Goal: Task Accomplishment & Management: Use online tool/utility

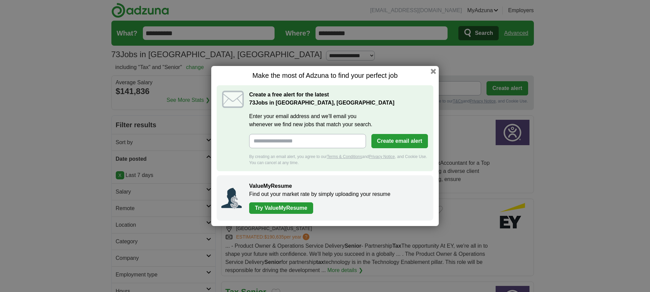
click at [385, 139] on button "Create email alert" at bounding box center [400, 141] width 57 height 14
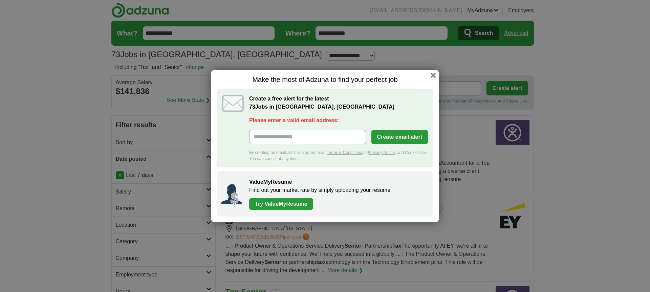
click at [306, 135] on input "Please enter a valid email address:" at bounding box center [307, 137] width 117 height 14
type input "**********"
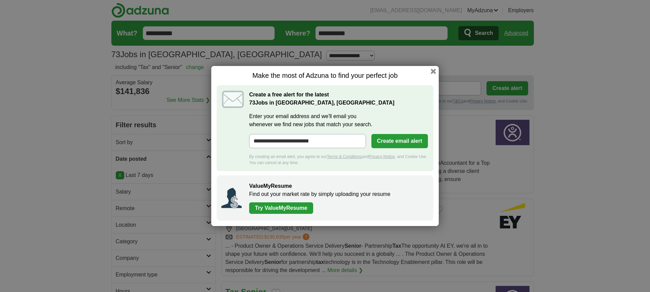
click at [390, 141] on button "Create email alert" at bounding box center [400, 141] width 57 height 14
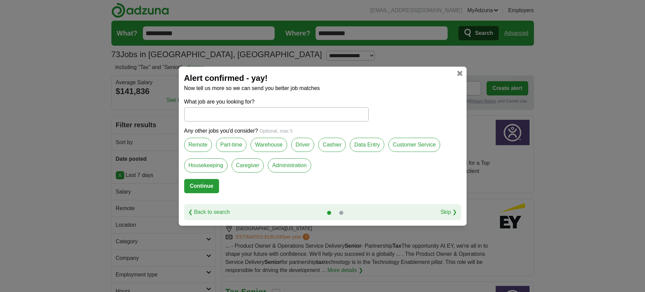
click at [460, 73] on link at bounding box center [459, 73] width 5 height 5
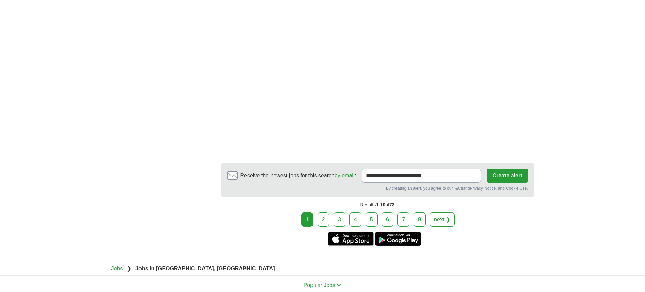
scroll to position [1317, 0]
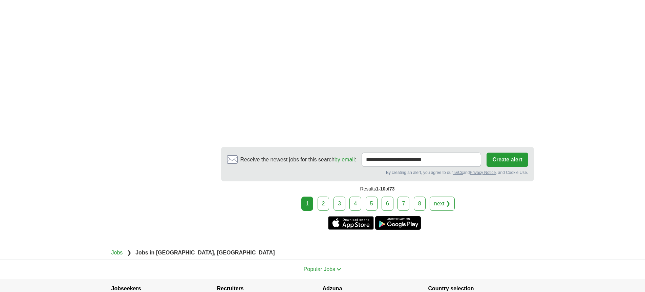
click at [324, 197] on link "2" at bounding box center [324, 204] width 12 height 14
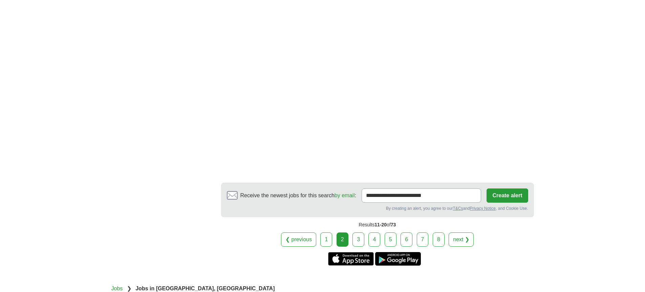
scroll to position [1228, 0]
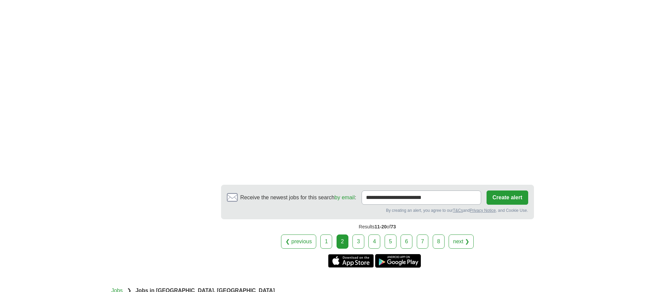
click at [373, 235] on link "4" at bounding box center [375, 242] width 12 height 14
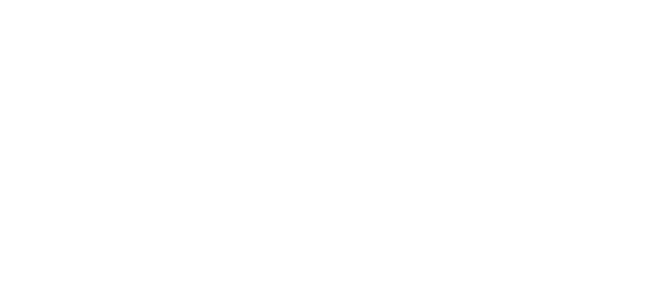
scroll to position [1208, 0]
